Goal: Information Seeking & Learning: Stay updated

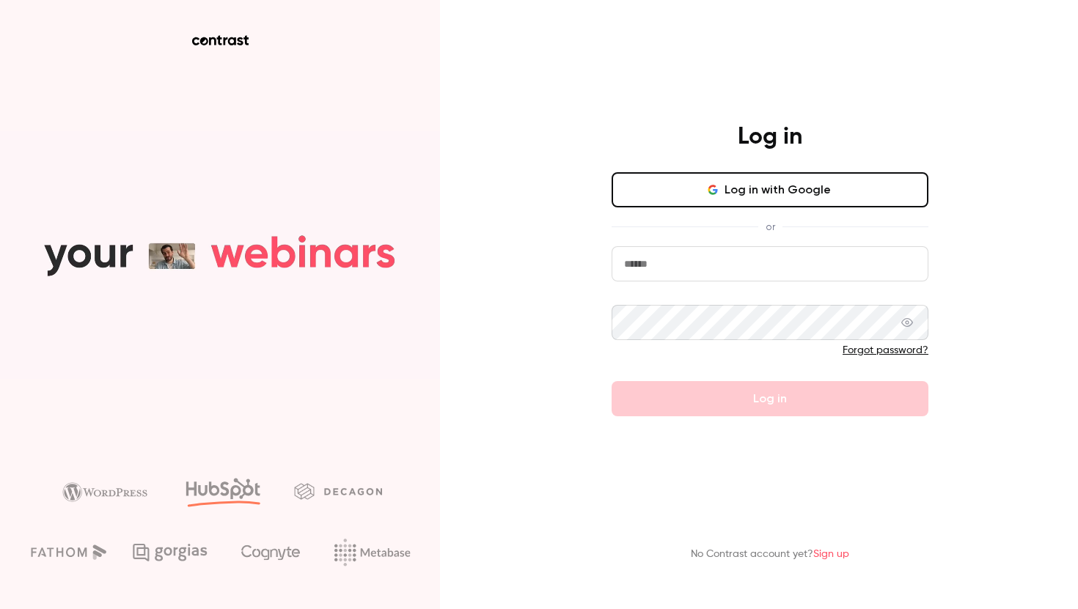
click at [760, 191] on button "Log in with Google" at bounding box center [769, 189] width 317 height 35
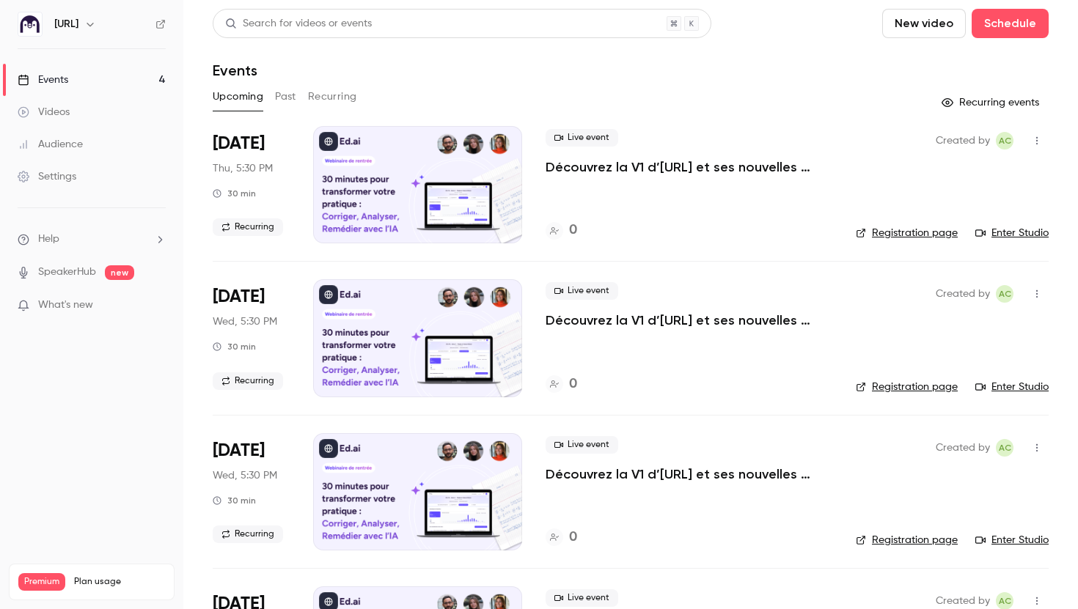
click at [43, 88] on link "Events 4" at bounding box center [91, 80] width 183 height 32
click at [88, 312] on span "What's new" at bounding box center [65, 305] width 55 height 15
